Goal: Contribute content: Add original content to the website for others to see

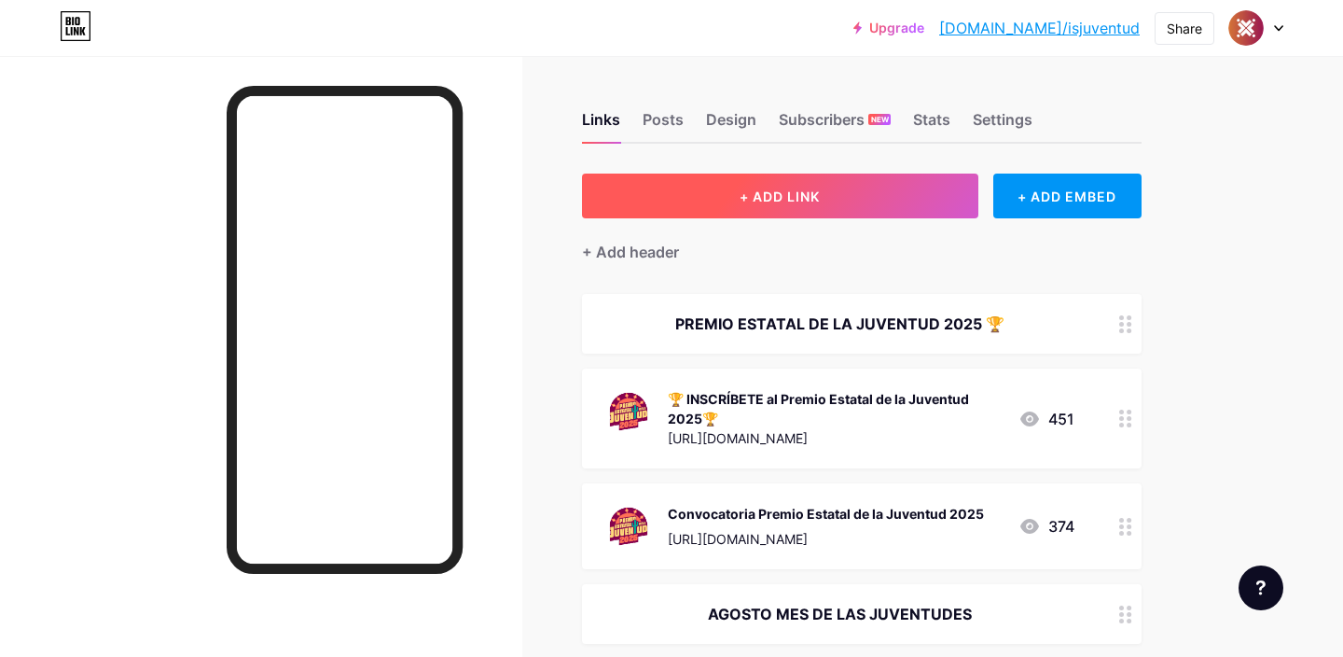
click at [879, 206] on button "+ ADD LINK" at bounding box center [780, 195] width 396 height 45
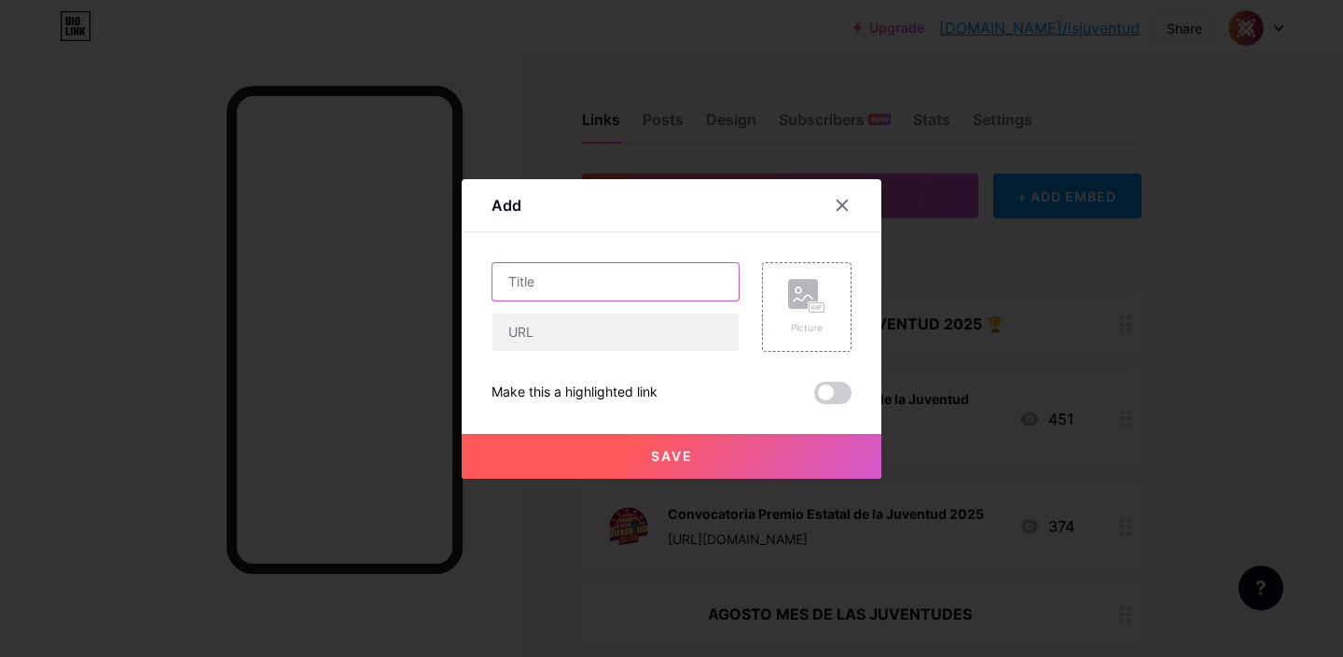
click at [695, 269] on input "text" at bounding box center [615, 281] width 246 height 37
type input "Bootcamp Cajeme"
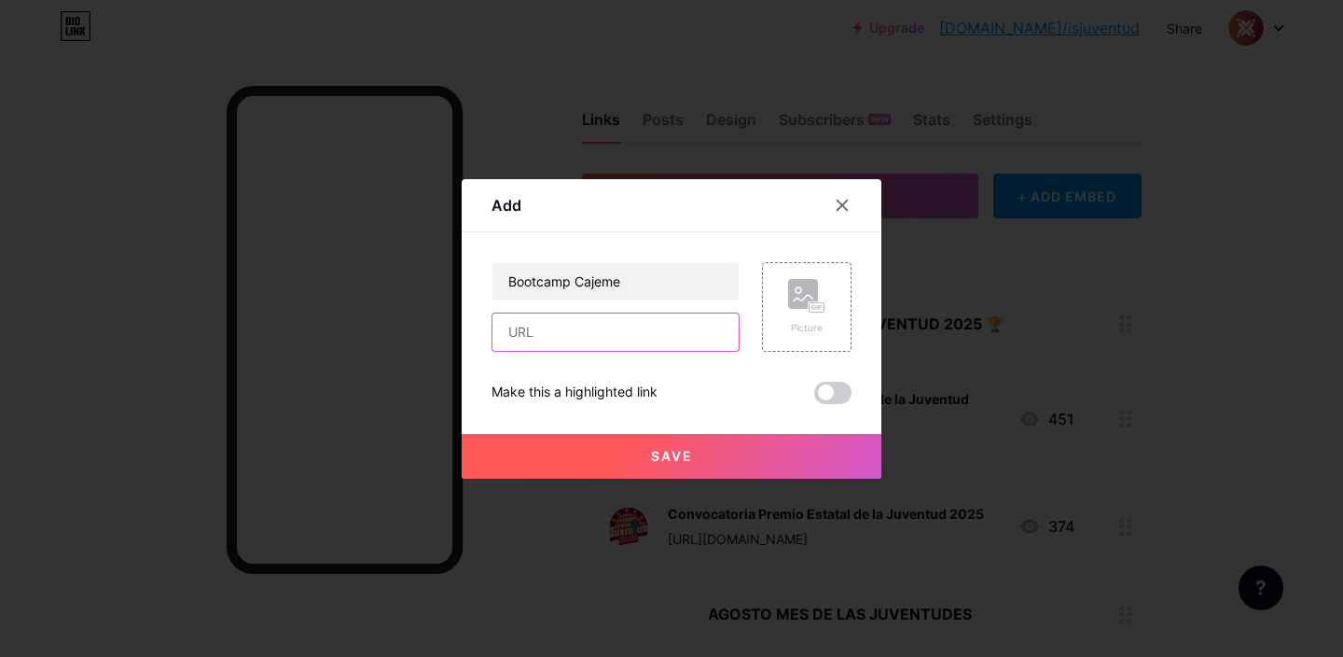
click at [616, 341] on input "text" at bounding box center [615, 331] width 246 height 37
paste input "[URL][DOMAIN_NAME]"
type input "[URL][DOMAIN_NAME]"
click at [829, 339] on div "Picture" at bounding box center [807, 307] width 90 height 90
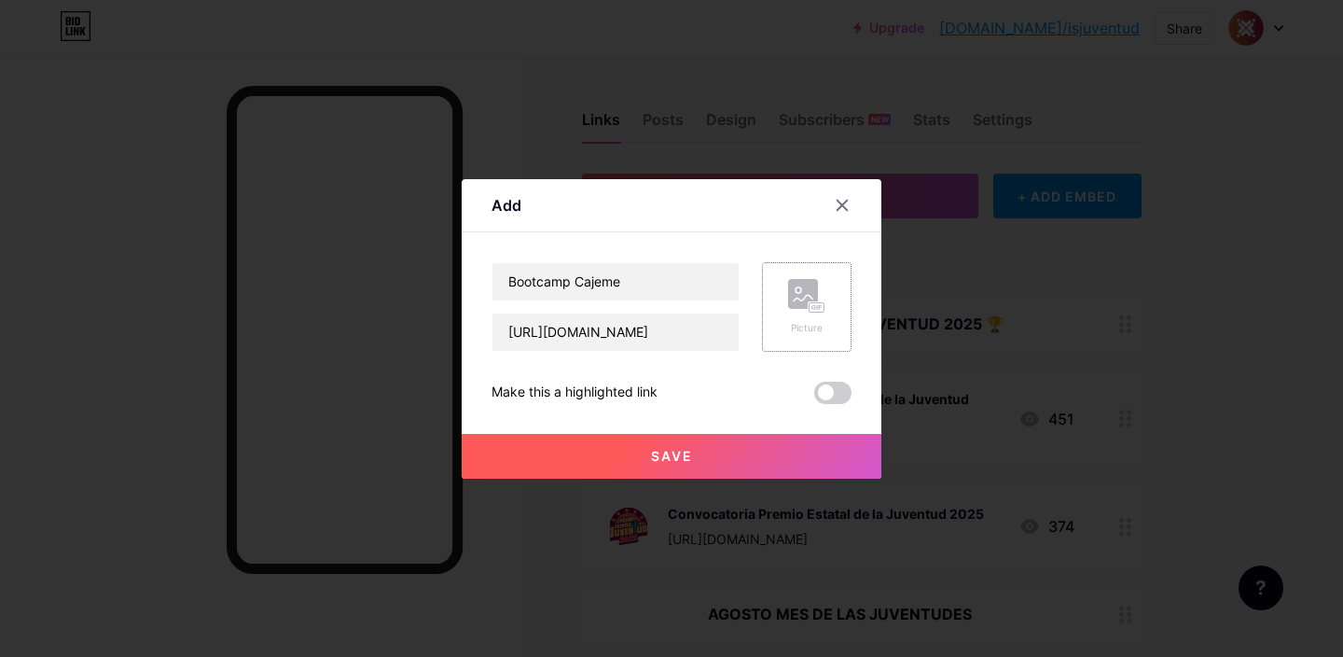
scroll to position [0, 0]
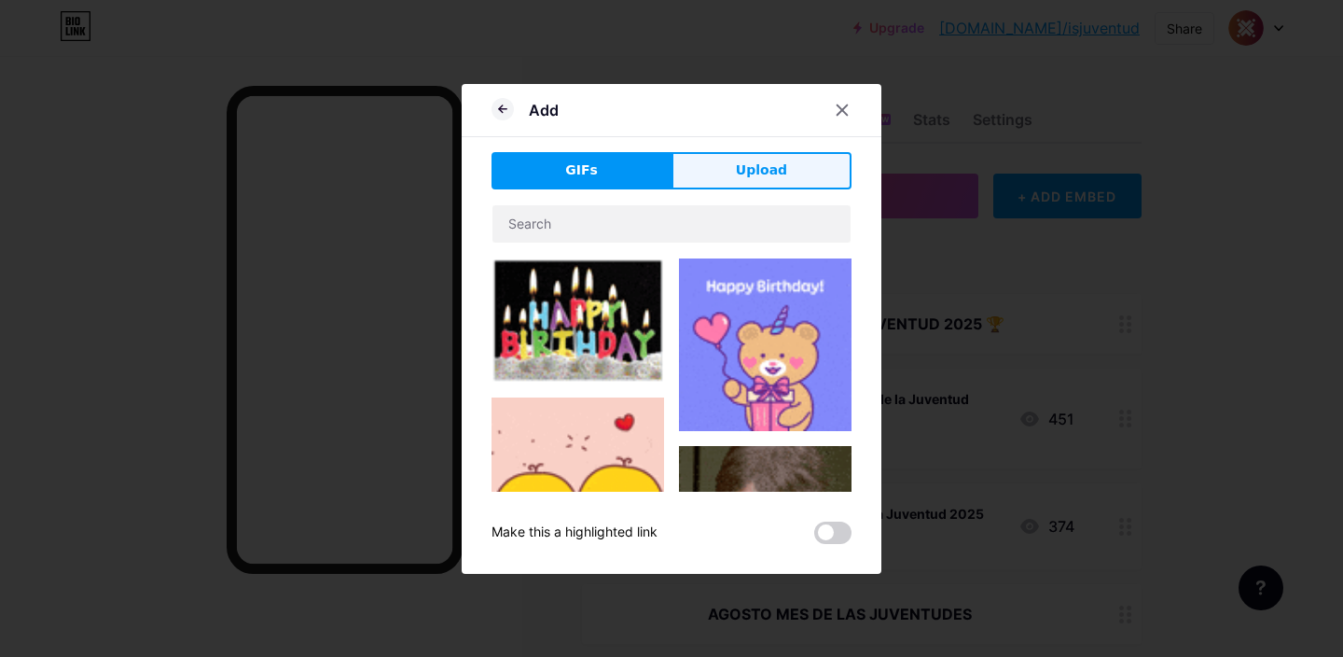
click at [727, 179] on button "Upload" at bounding box center [762, 170] width 180 height 37
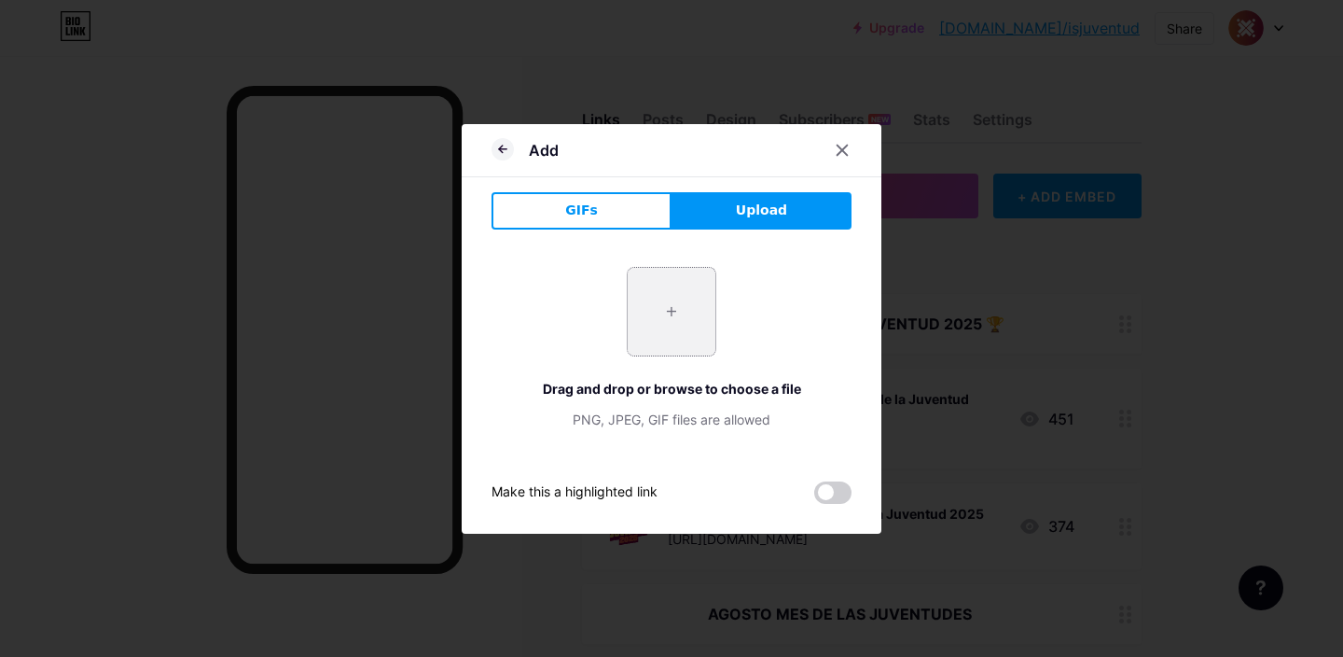
click at [670, 301] on input "file" at bounding box center [672, 312] width 88 height 88
type input "C:\fakepath\bootcamp cajeme.jpeg"
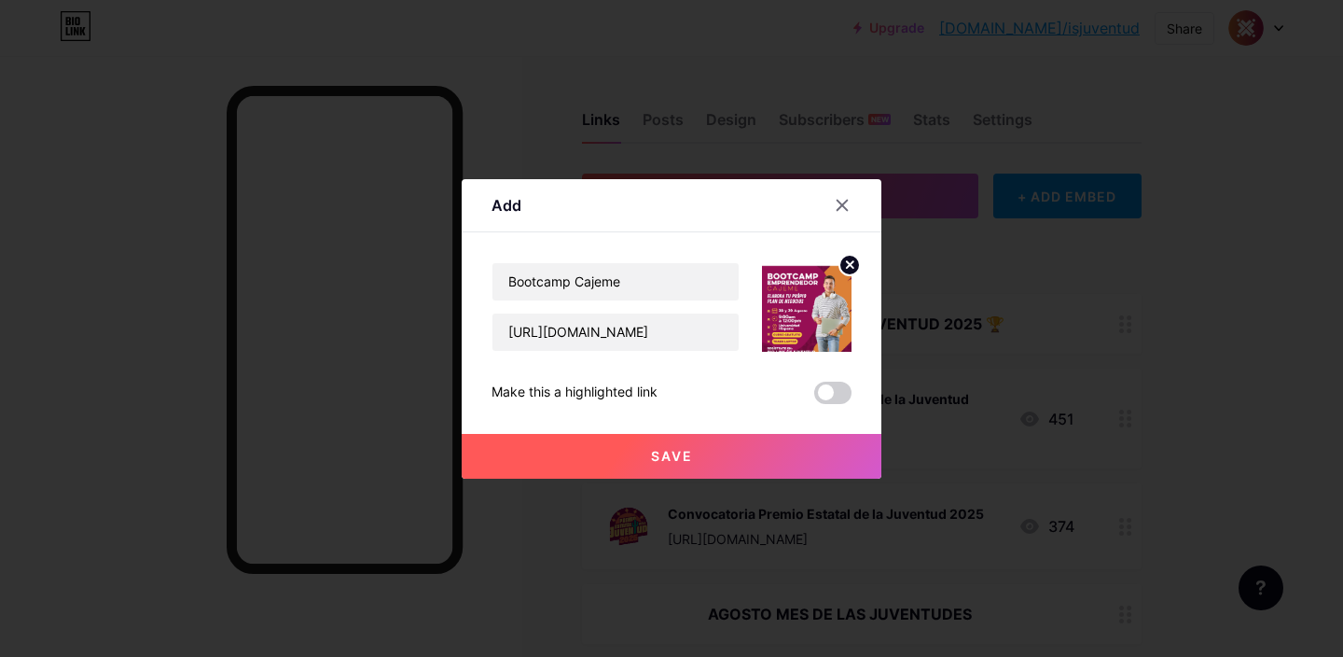
click at [836, 392] on span at bounding box center [832, 392] width 37 height 22
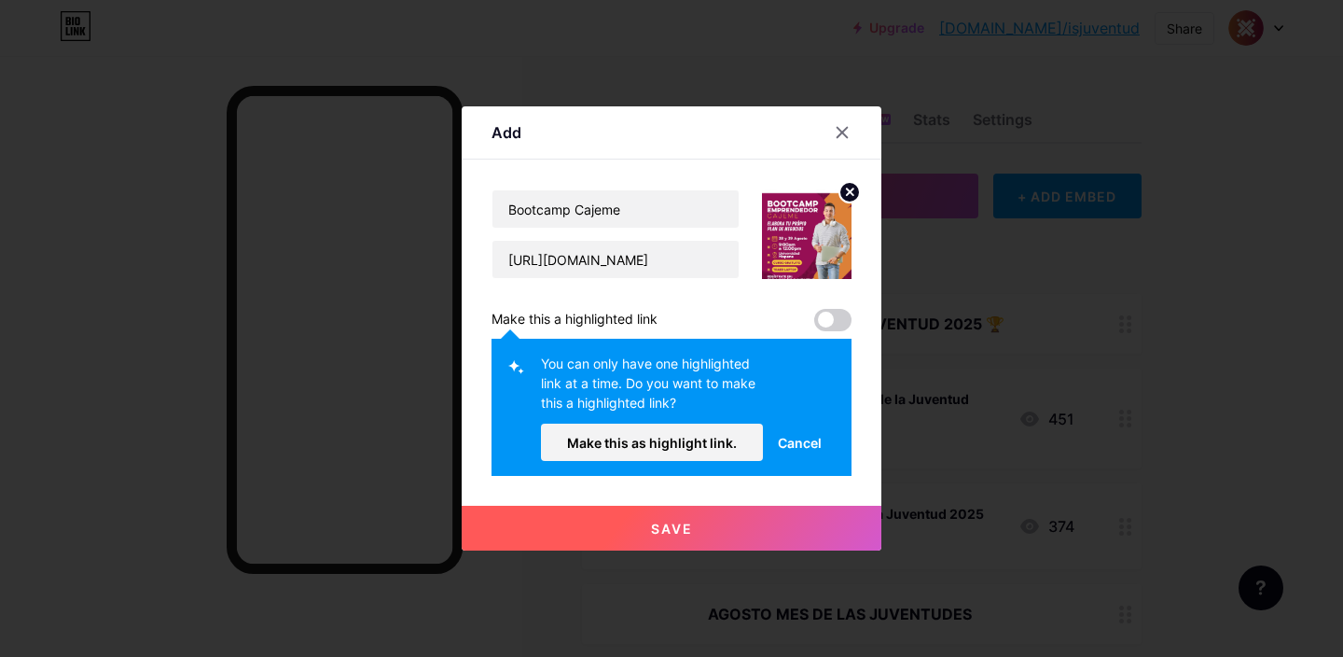
click at [691, 452] on button "Make this as highlight link." at bounding box center [652, 441] width 222 height 37
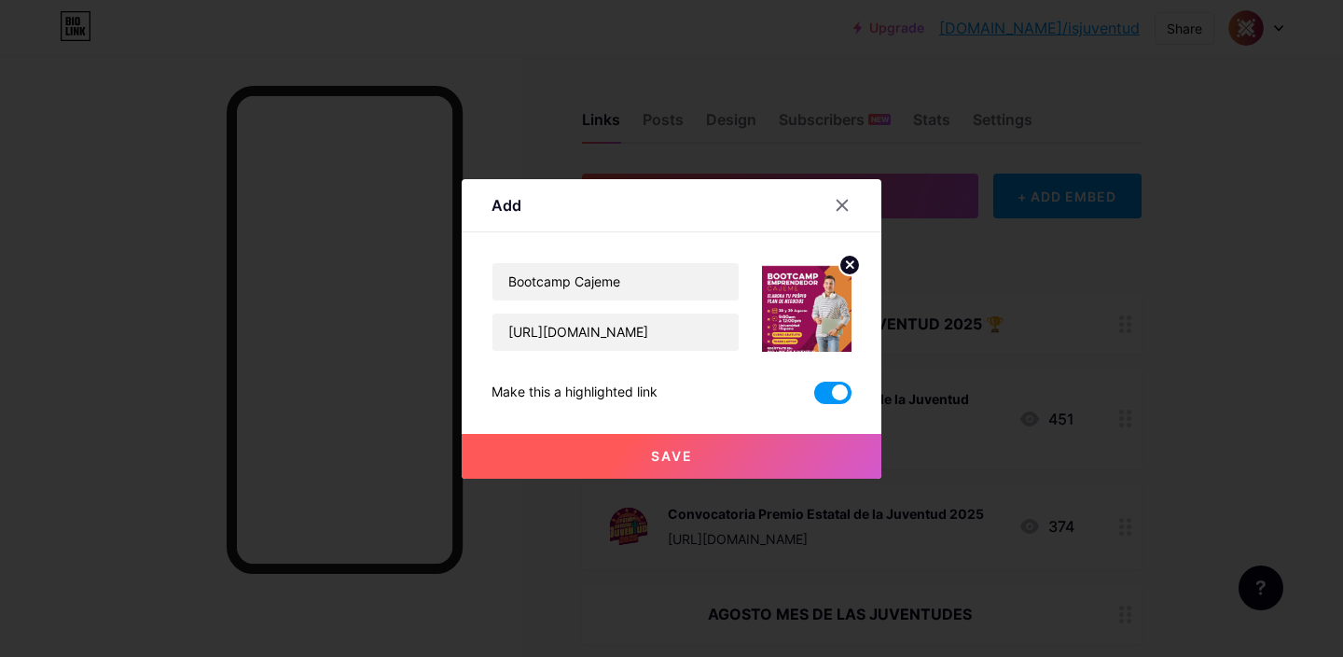
click at [688, 468] on button "Save" at bounding box center [672, 456] width 420 height 45
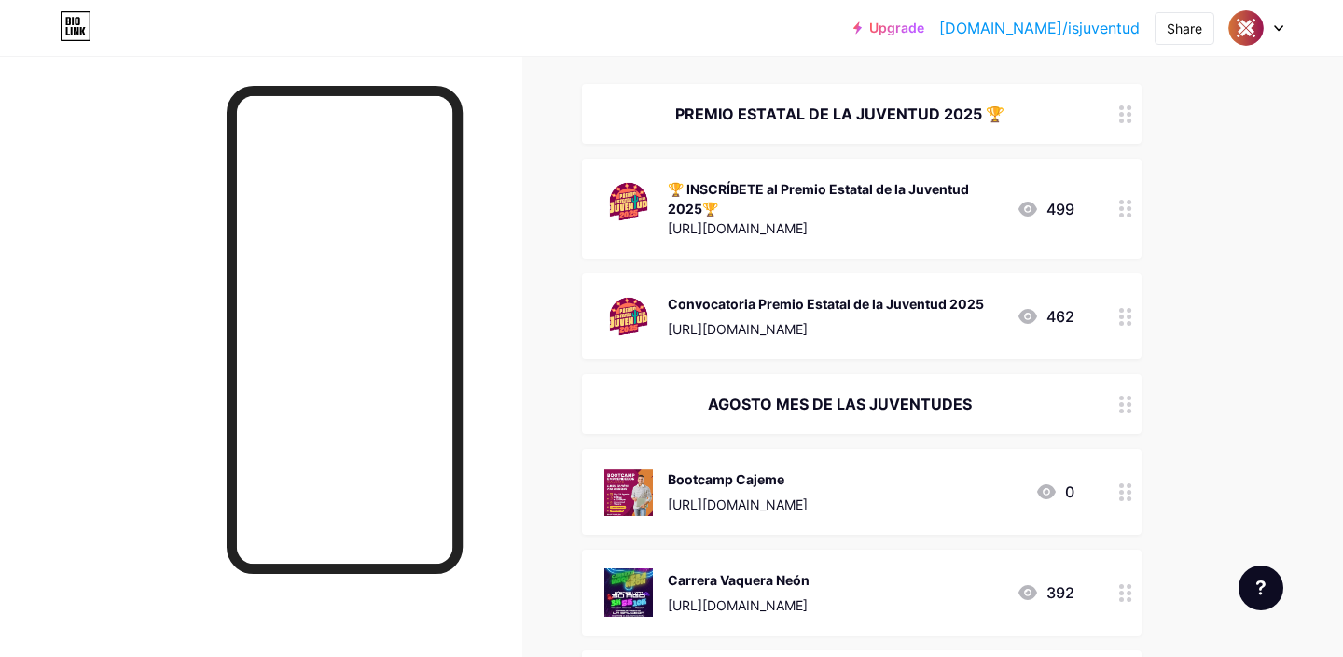
scroll to position [303, 0]
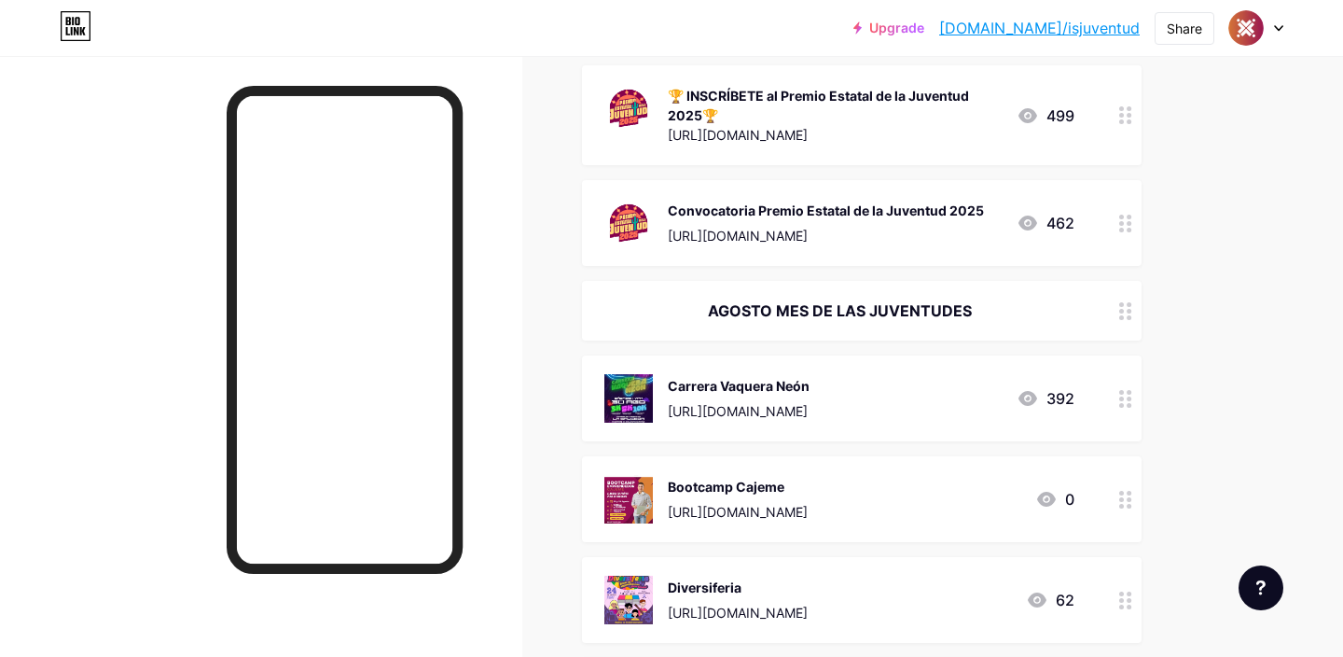
drag, startPoint x: 1126, startPoint y: 397, endPoint x: 822, endPoint y: 10, distance: 492.2
